Goal: Task Accomplishment & Management: Complete application form

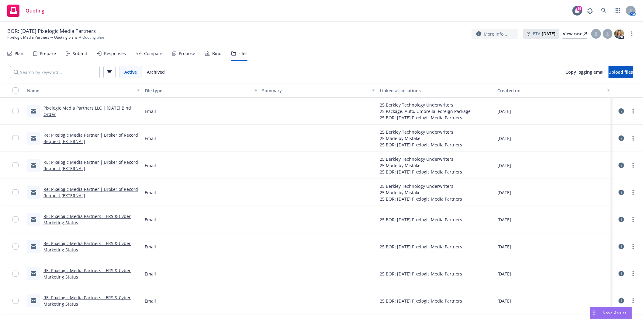
click at [84, 106] on link "Pixelogic Media Partners LLC | [DATE] Bind Order" at bounding box center [87, 111] width 88 height 12
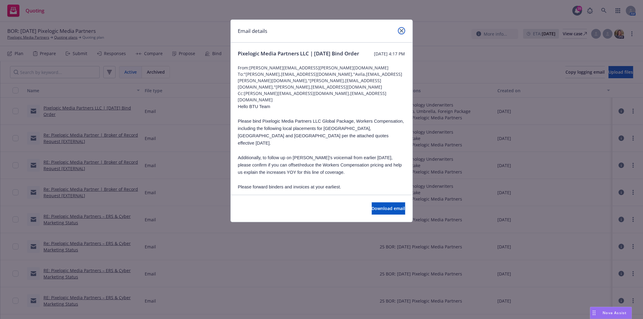
click at [401, 30] on icon "close" at bounding box center [402, 31] width 4 height 4
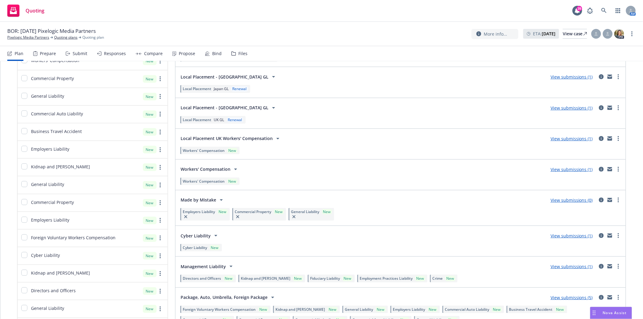
scroll to position [338, 0]
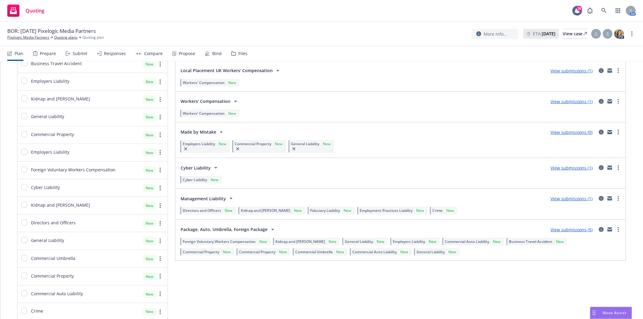
click at [220, 131] on icon at bounding box center [221, 132] width 3 height 2
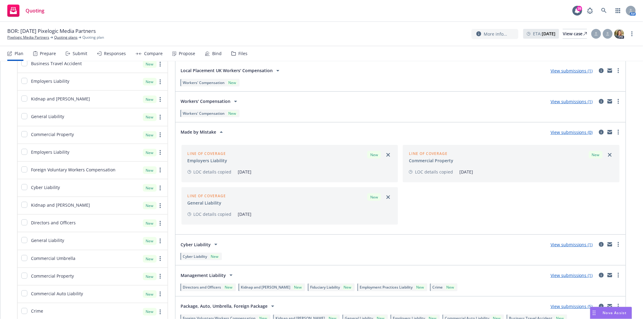
click at [220, 131] on icon at bounding box center [221, 132] width 3 height 2
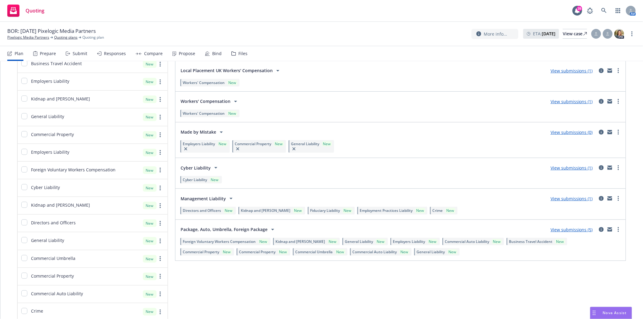
click at [230, 198] on icon at bounding box center [231, 199] width 3 height 2
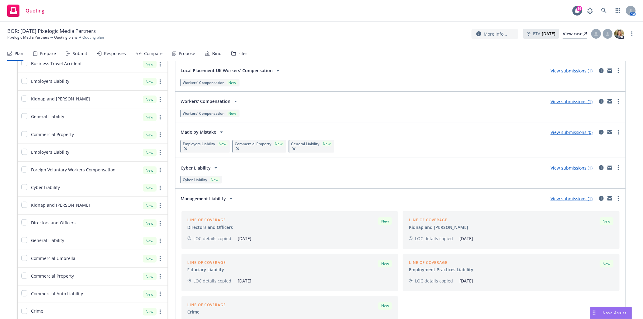
scroll to position [405, 0]
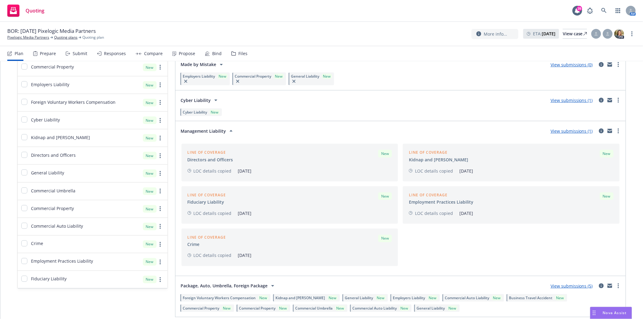
click at [600, 154] on div "New" at bounding box center [607, 154] width 14 height 8
click at [414, 158] on div "Kidnap and [PERSON_NAME]" at bounding box center [438, 159] width 59 height 6
click at [415, 153] on div "Line of coverage" at bounding box center [438, 152] width 59 height 5
click at [426, 170] on span "LOC details copied" at bounding box center [434, 171] width 38 height 6
click at [230, 130] on icon at bounding box center [231, 130] width 7 height 7
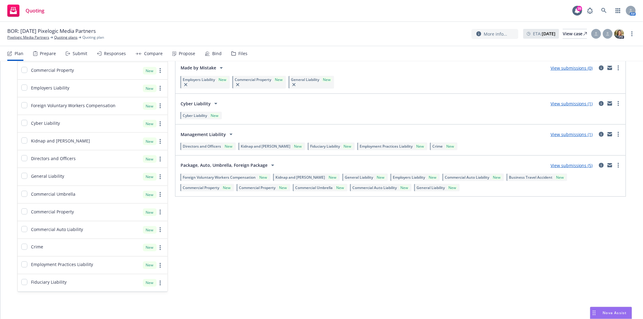
scroll to position [403, 0]
click at [615, 133] on link "more" at bounding box center [618, 133] width 7 height 7
click at [599, 132] on icon "circleInformation" at bounding box center [601, 134] width 5 height 5
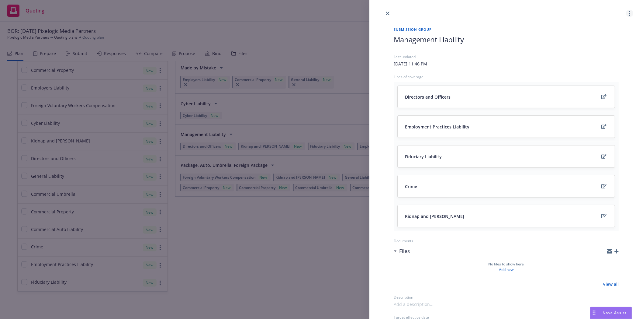
click at [629, 14] on icon "more" at bounding box center [629, 13] width 1 height 5
click at [441, 217] on span "Kidnap and [PERSON_NAME]" at bounding box center [434, 216] width 59 height 6
click at [390, 12] on icon "close" at bounding box center [388, 14] width 4 height 4
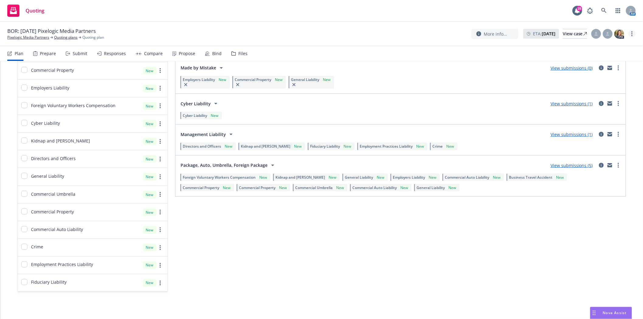
click at [633, 32] on circle "more" at bounding box center [632, 31] width 1 height 1
drag, startPoint x: 279, startPoint y: 145, endPoint x: 262, endPoint y: 143, distance: 16.6
click at [262, 144] on span "Kidnap and [PERSON_NAME]" at bounding box center [266, 146] width 50 height 5
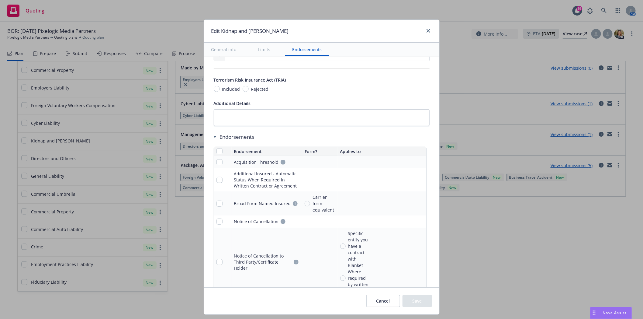
scroll to position [556, 0]
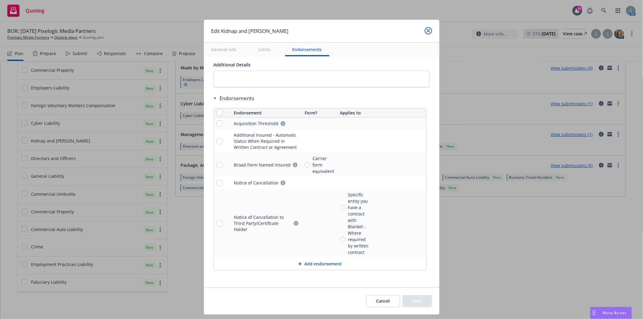
click at [427, 32] on icon "close" at bounding box center [429, 31] width 4 height 4
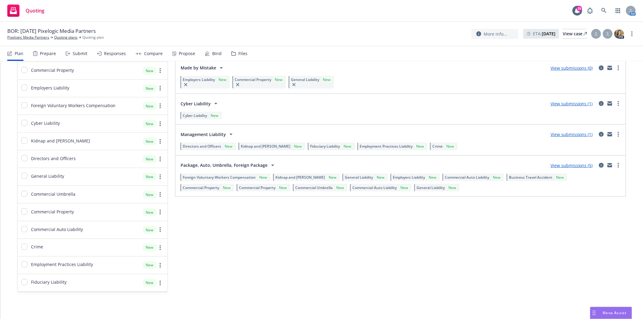
drag, startPoint x: 282, startPoint y: 146, endPoint x: 264, endPoint y: 128, distance: 25.6
click at [264, 128] on div "Management Liability View submissions (1)" at bounding box center [400, 134] width 443 height 12
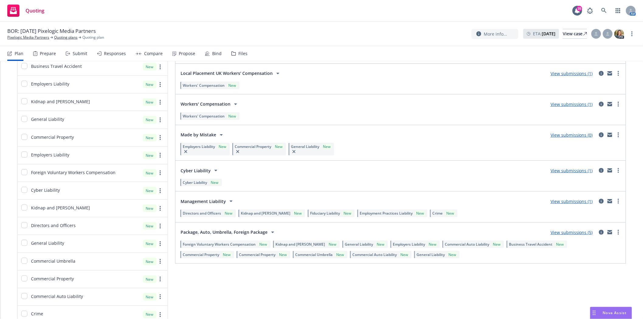
click at [565, 201] on link "View submissions (1)" at bounding box center [572, 201] width 42 height 6
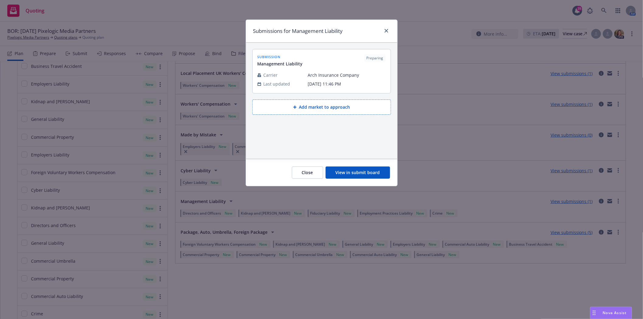
click at [346, 177] on button "View in submit board" at bounding box center [358, 172] width 64 height 12
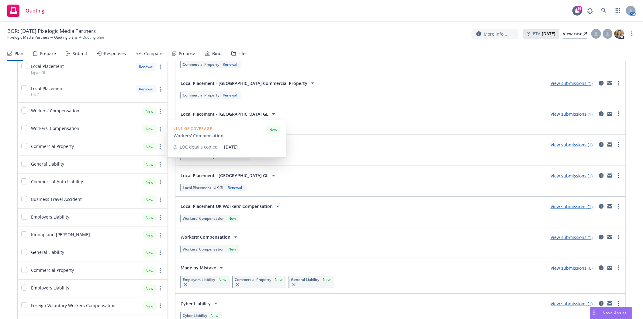
scroll to position [203, 0]
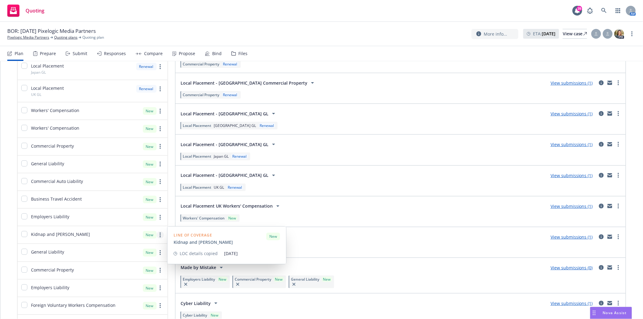
click at [160, 235] on circle "more" at bounding box center [160, 234] width 1 height 1
click at [121, 213] on span "Remove from all submission groups" at bounding box center [119, 213] width 88 height 6
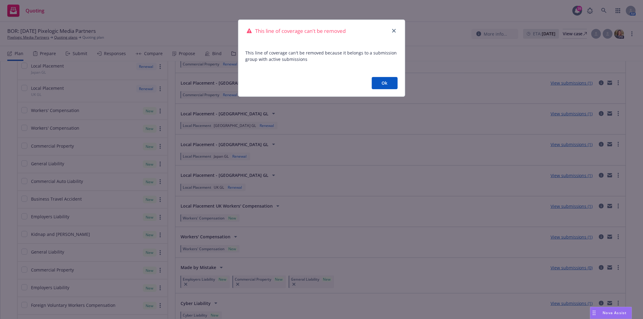
click at [374, 87] on button "Ok" at bounding box center [385, 83] width 26 height 12
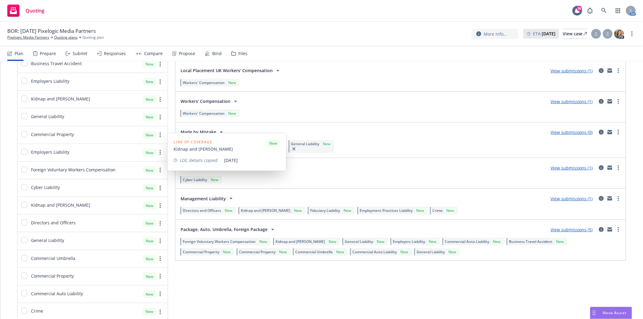
scroll to position [403, 0]
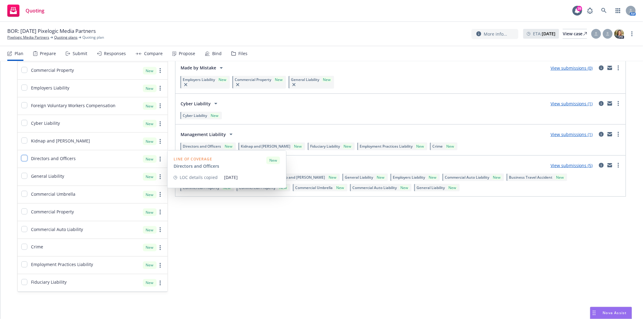
click at [25, 160] on input "checkbox" at bounding box center [24, 158] width 6 height 6
checkbox input "true"
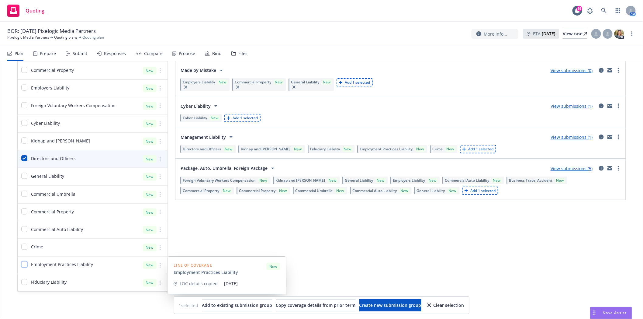
click at [23, 263] on input "checkbox" at bounding box center [24, 264] width 6 height 6
checkbox input "true"
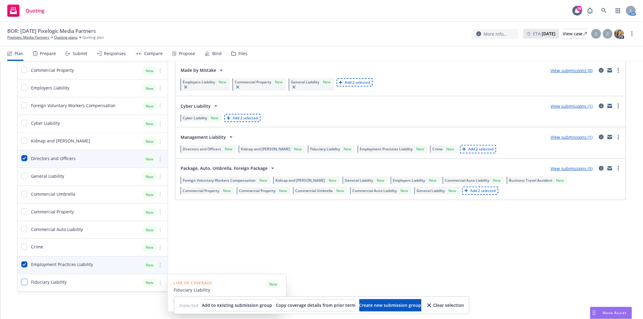
click at [25, 281] on input "checkbox" at bounding box center [24, 282] width 6 height 6
checkbox input "true"
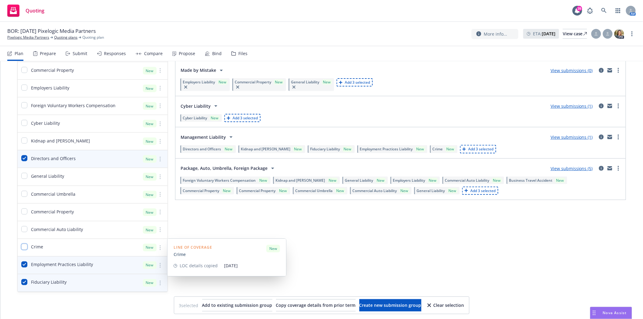
click at [25, 247] on input "checkbox" at bounding box center [24, 247] width 6 height 6
checkbox input "true"
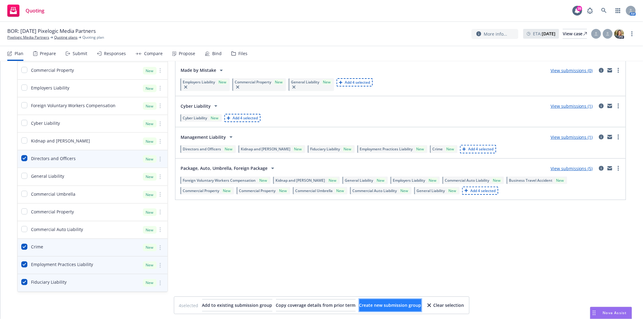
click at [416, 303] on span "Create new submission group" at bounding box center [391, 305] width 62 height 6
checkbox input "false"
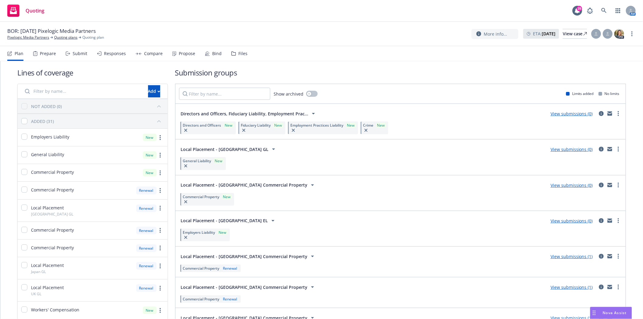
scroll to position [0, 0]
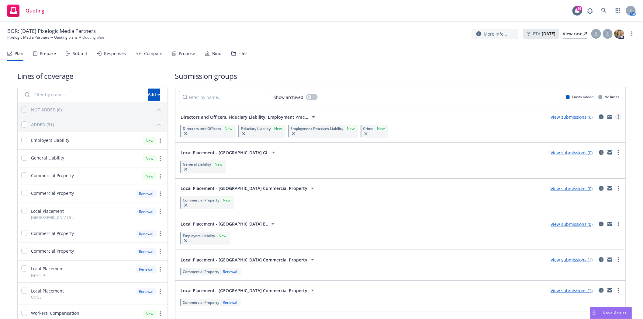
click at [618, 117] on circle "more" at bounding box center [618, 116] width 1 height 1
click at [590, 192] on span "Create policy (fast track)" at bounding box center [585, 192] width 64 height 6
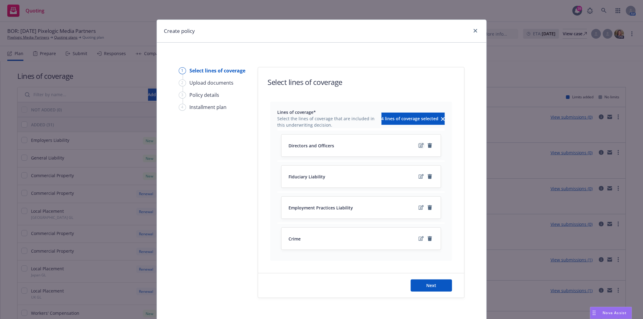
click at [419, 143] on icon "edit" at bounding box center [421, 145] width 5 height 5
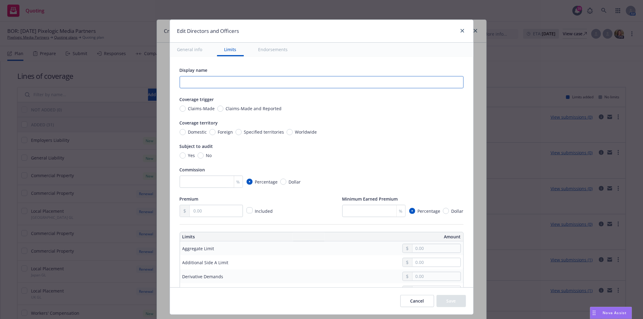
click at [237, 83] on input "text" at bounding box center [322, 82] width 284 height 12
type input "$1M"
click at [180, 106] on input "Claims-Made" at bounding box center [183, 109] width 6 height 6
radio input "true"
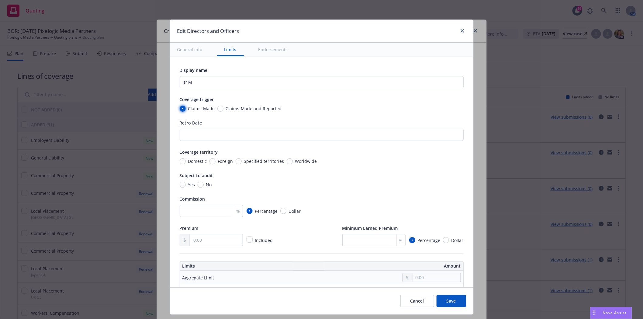
scroll to position [68, 0]
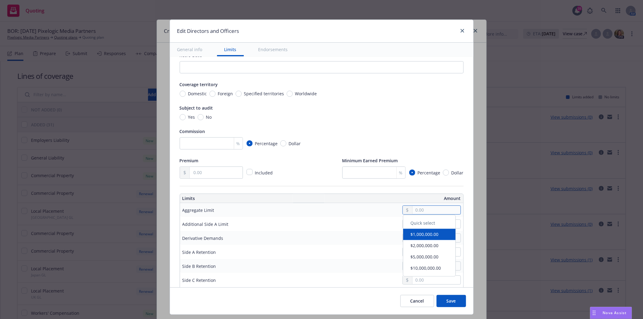
click at [420, 210] on input "text" at bounding box center [437, 210] width 48 height 9
type input "1,000,000.00"
click at [423, 232] on button "$1,000,000.00" at bounding box center [429, 236] width 52 height 11
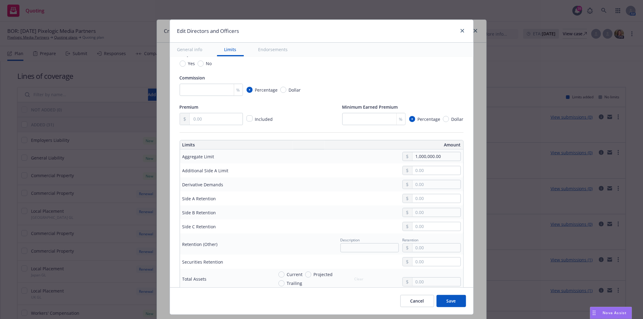
scroll to position [135, 0]
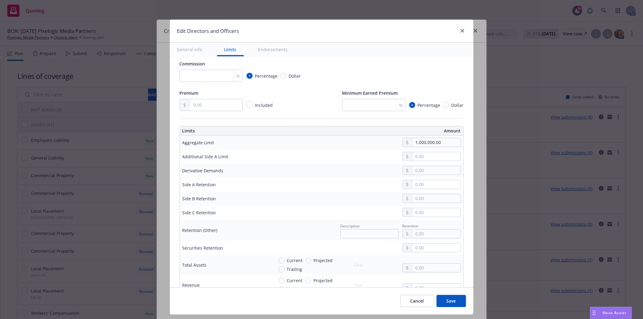
click at [405, 182] on div at bounding box center [408, 184] width 10 height 9
click at [423, 186] on input "text" at bounding box center [437, 184] width 48 height 9
type input "0.00"
click at [426, 195] on input "text" at bounding box center [437, 198] width 48 height 9
type input "50,000.00"
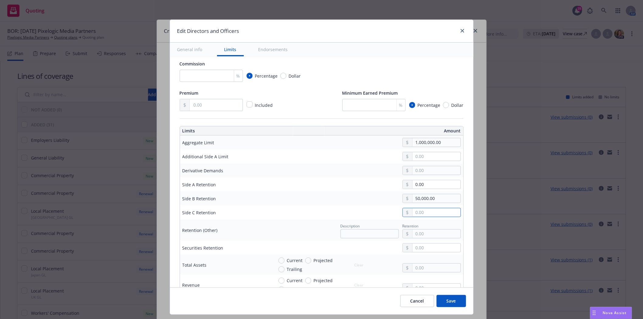
click at [438, 211] on input "text" at bounding box center [437, 212] width 48 height 9
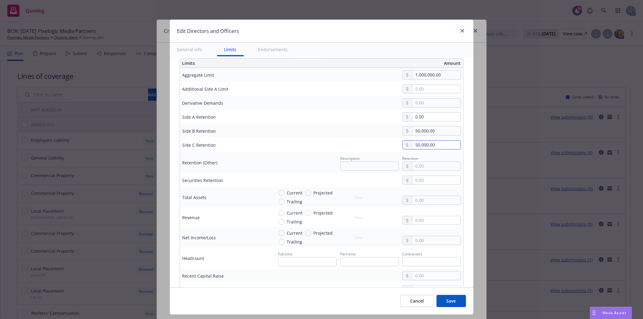
scroll to position [270, 0]
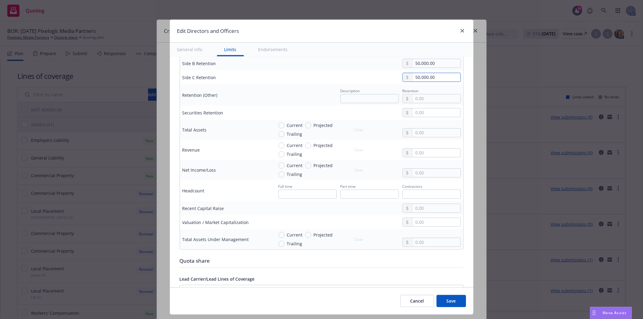
type input "50,000.00"
click at [445, 295] on button "Save" at bounding box center [452, 301] width 30 height 12
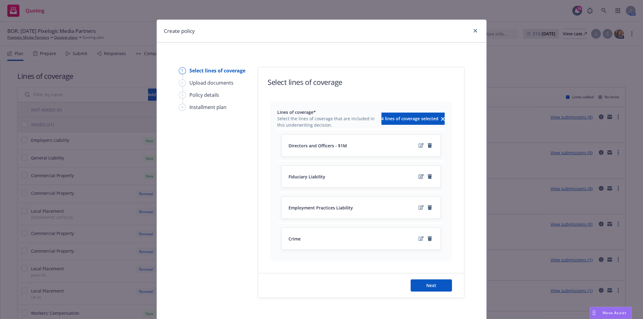
click at [419, 180] on link "edit" at bounding box center [421, 176] width 7 height 7
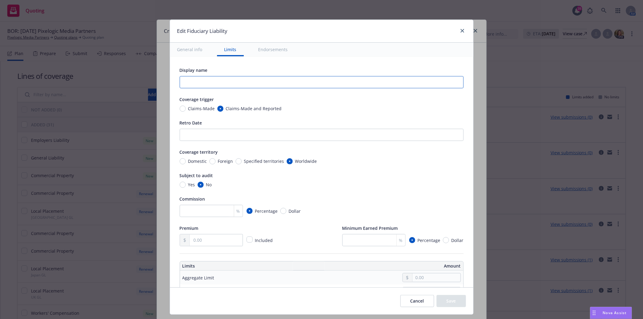
click at [253, 80] on input "text" at bounding box center [322, 82] width 284 height 12
type input "$1M"
click at [180, 109] on input "Claims-Made" at bounding box center [183, 109] width 6 height 6
radio input "true"
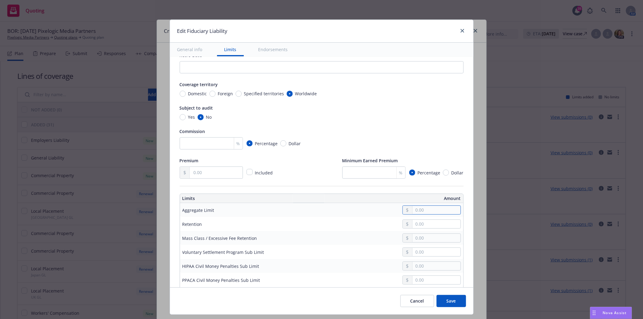
click at [415, 208] on input "text" at bounding box center [437, 210] width 48 height 9
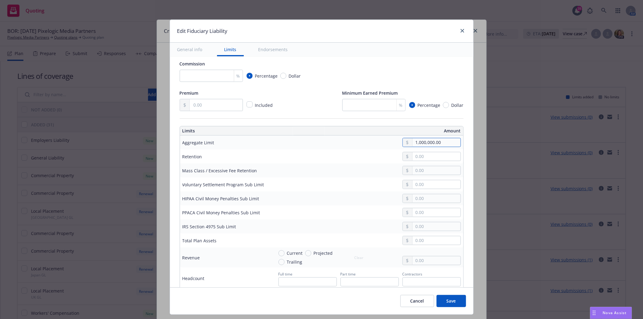
type input "1,000,000.00"
click at [426, 153] on input "text" at bounding box center [437, 156] width 48 height 9
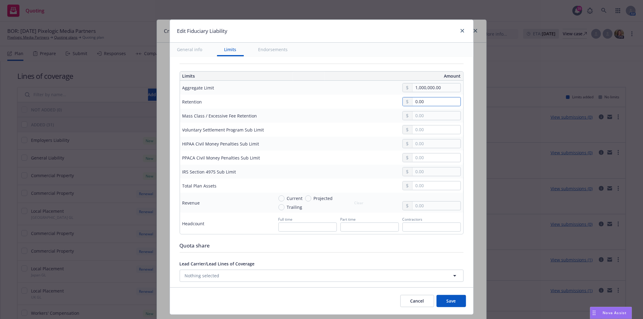
scroll to position [203, 0]
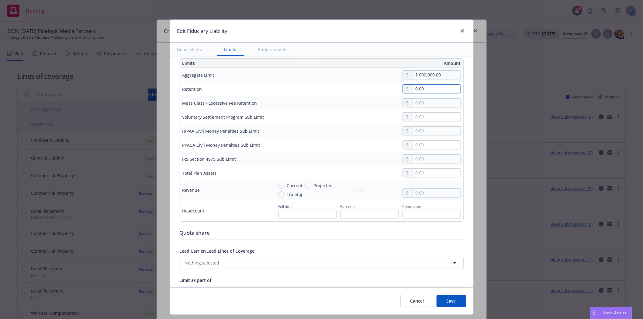
type input "0.00"
click at [454, 299] on button "Save" at bounding box center [452, 301] width 30 height 12
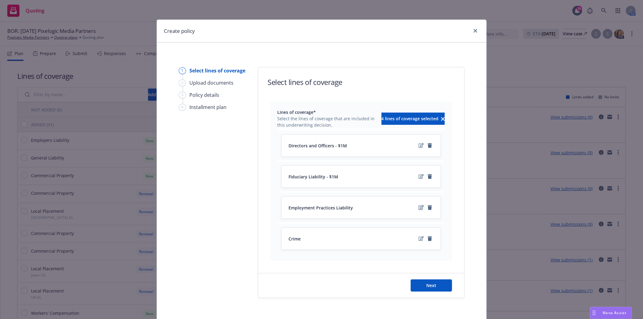
click at [419, 208] on icon "edit" at bounding box center [421, 207] width 5 height 5
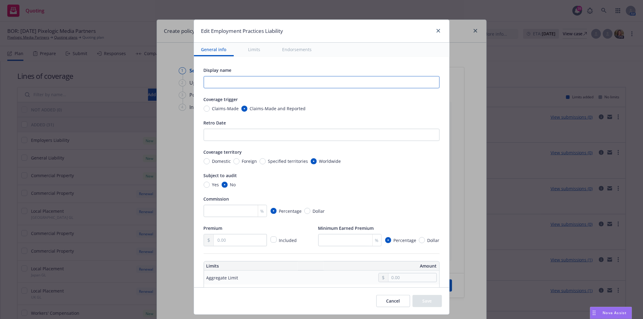
click at [298, 81] on input "text" at bounding box center [322, 82] width 236 height 12
type input "$2M"
click at [204, 109] on input "Claims-Made" at bounding box center [207, 109] width 6 height 6
radio input "true"
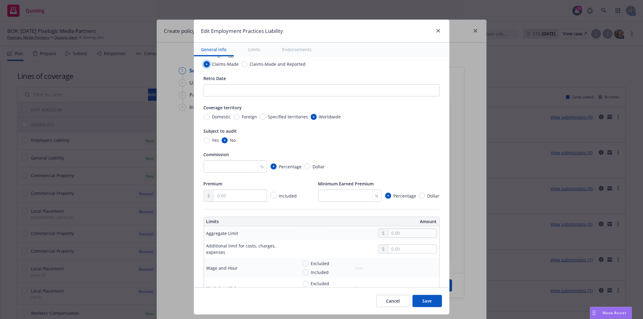
scroll to position [68, 0]
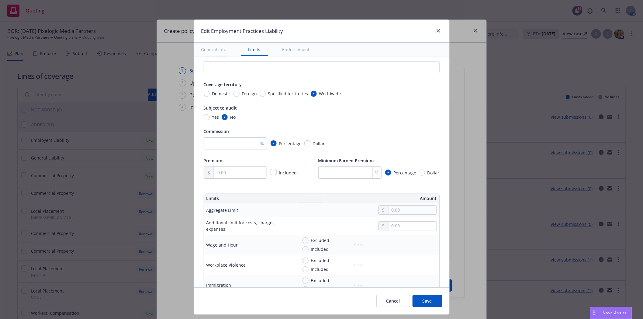
click at [409, 214] on div at bounding box center [408, 209] width 58 height 9
click at [407, 209] on input "text" at bounding box center [413, 210] width 48 height 9
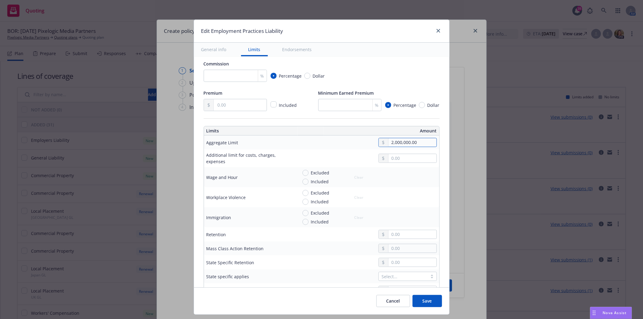
scroll to position [203, 0]
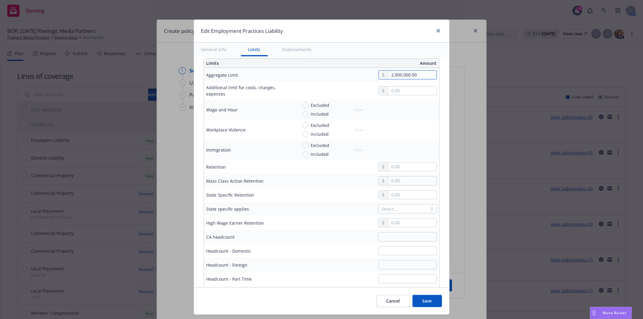
type input "2,000,000.00"
click at [414, 162] on td at bounding box center [367, 167] width 144 height 14
click at [414, 165] on input "text" at bounding box center [413, 166] width 48 height 9
type input "50,000.00"
click at [423, 301] on button "Save" at bounding box center [428, 301] width 30 height 12
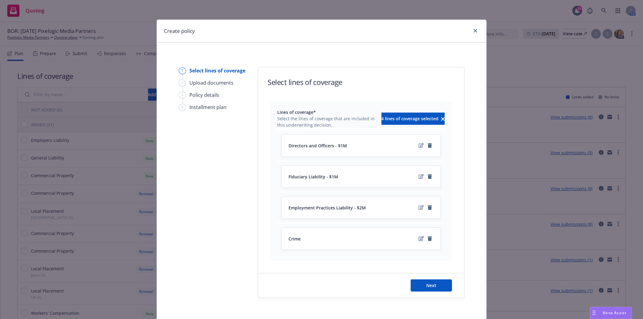
click at [419, 239] on icon "edit" at bounding box center [421, 238] width 5 height 5
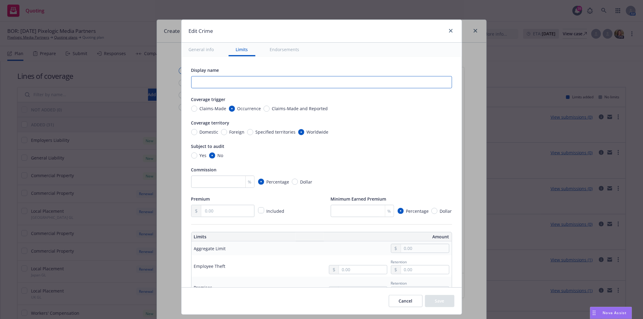
click at [254, 80] on input "text" at bounding box center [321, 82] width 261 height 12
type input "$1M"
click at [229, 109] on input "Occurrence" at bounding box center [232, 109] width 6 height 6
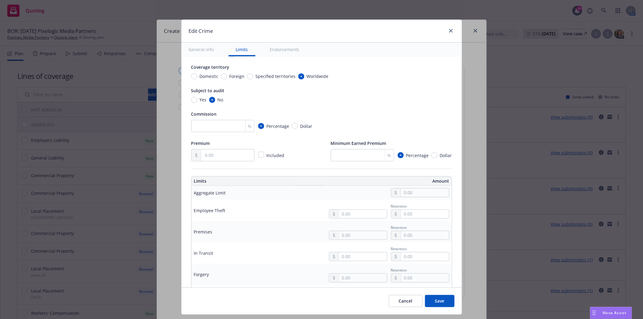
scroll to position [68, 0]
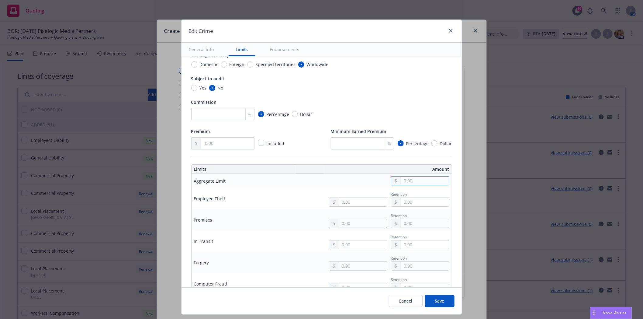
click at [403, 180] on input "text" at bounding box center [425, 180] width 48 height 9
type input "1,000,000.00"
click at [421, 211] on button "$1,000,000.00" at bounding box center [417, 206] width 52 height 11
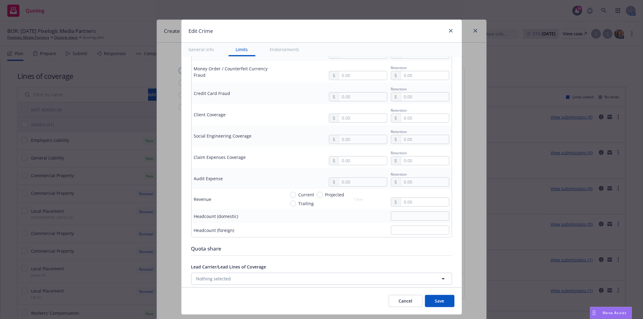
scroll to position [338, 0]
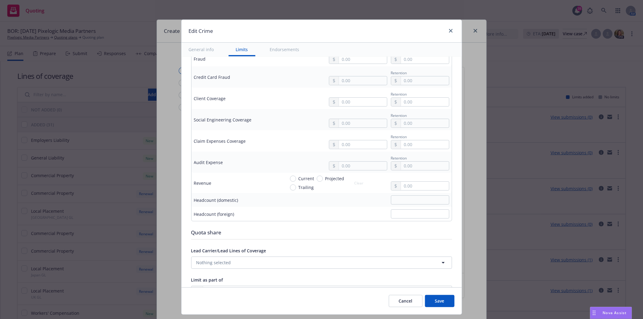
drag, startPoint x: 439, startPoint y: 305, endPoint x: 442, endPoint y: 312, distance: 8.2
click at [440, 305] on button "Save" at bounding box center [440, 301] width 30 height 12
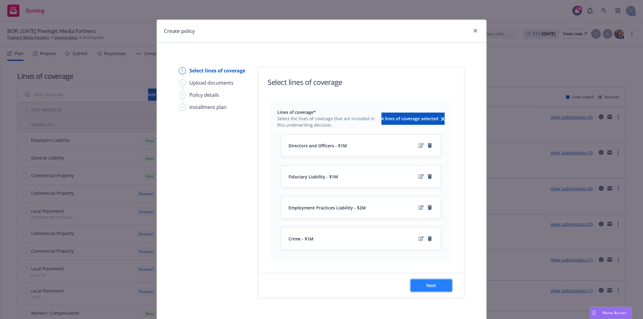
click at [423, 289] on button "Next" at bounding box center [431, 285] width 41 height 12
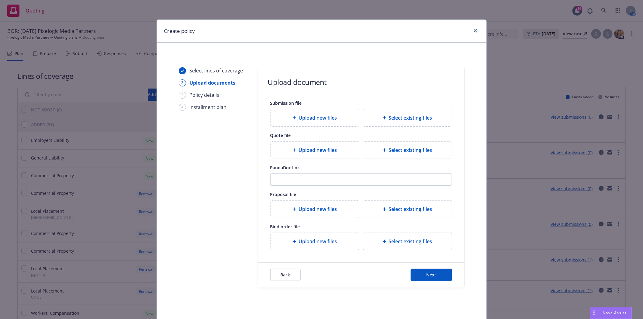
click at [426, 267] on div "Back Next" at bounding box center [361, 274] width 206 height 24
click at [429, 274] on span "Next" at bounding box center [431, 275] width 10 height 6
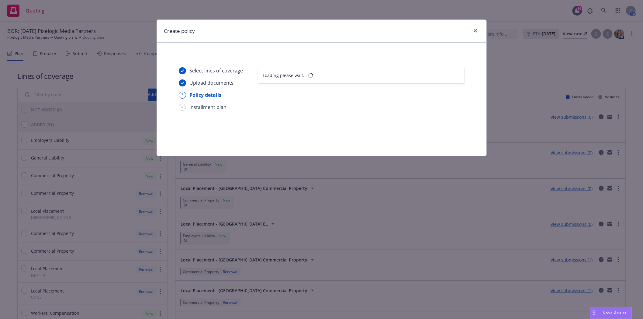
select select "12"
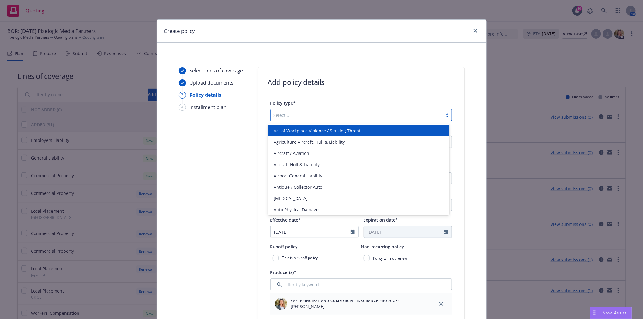
click at [296, 115] on div at bounding box center [357, 114] width 166 height 7
type input ","
type input "man"
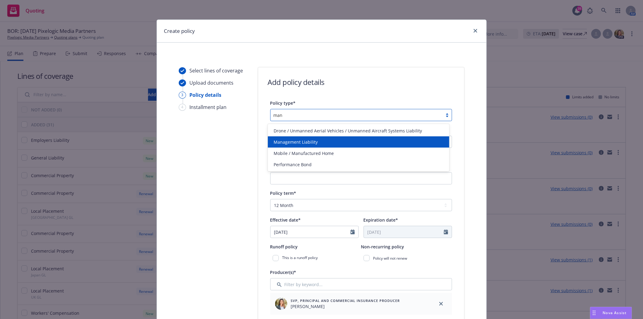
click at [296, 143] on span "Management Liability" at bounding box center [296, 142] width 44 height 6
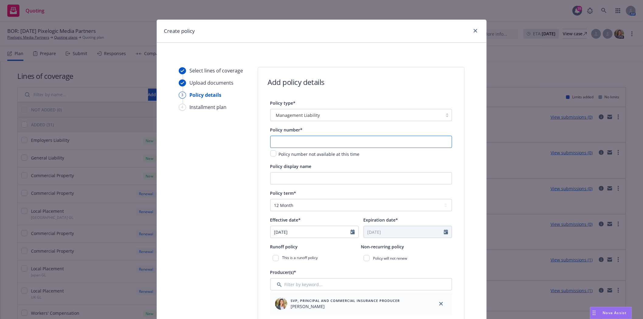
click at [285, 139] on input "text" at bounding box center [361, 142] width 182 height 12
paste input "77147147"
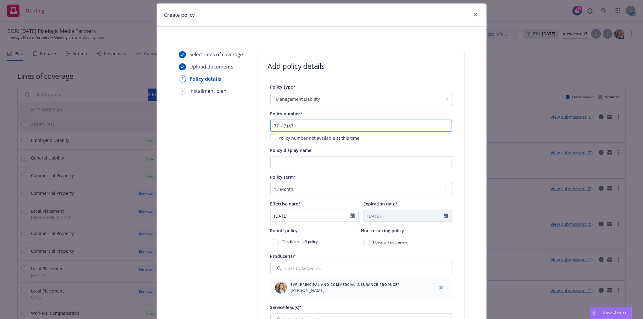
scroll to position [0, 0]
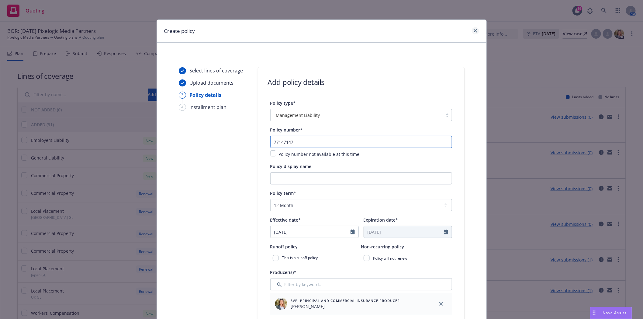
type input "77147147"
click at [474, 31] on icon "close" at bounding box center [476, 31] width 4 height 4
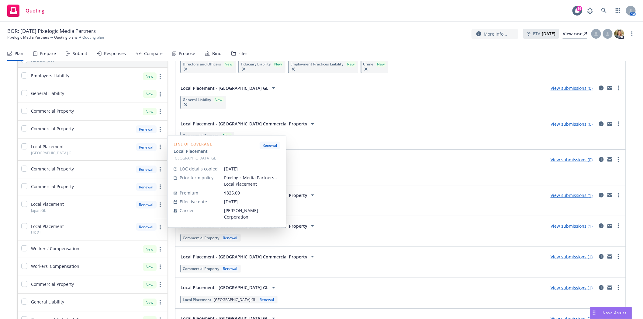
scroll to position [68, 0]
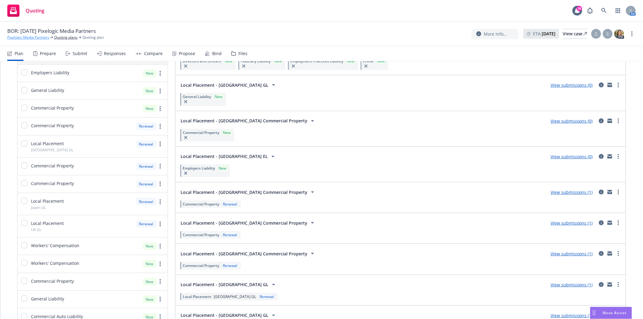
click at [37, 39] on link "Pixelogic Media Partners" at bounding box center [28, 37] width 42 height 5
